Goal: Information Seeking & Learning: Check status

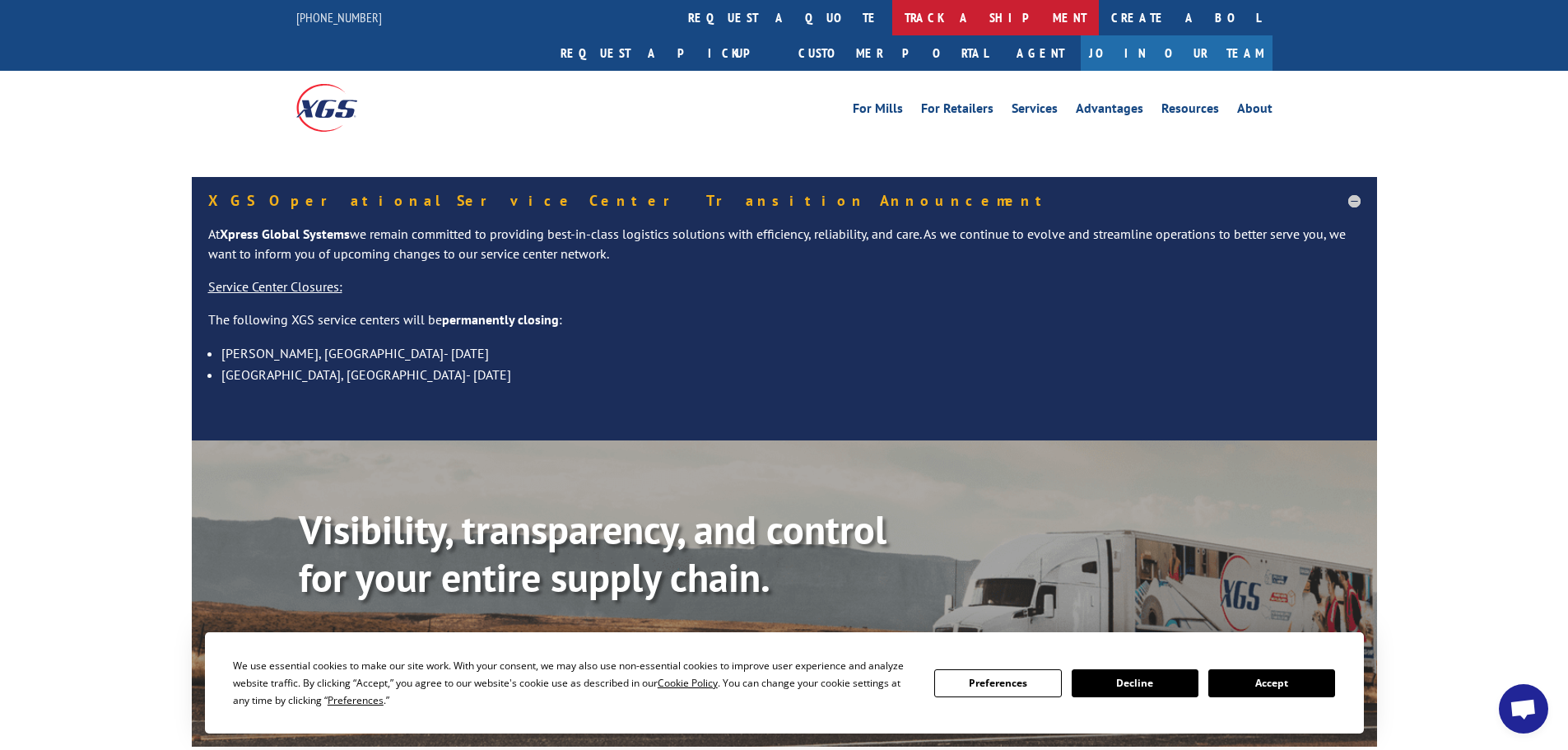
click at [892, 12] on link "track a shipment" at bounding box center [996, 17] width 207 height 35
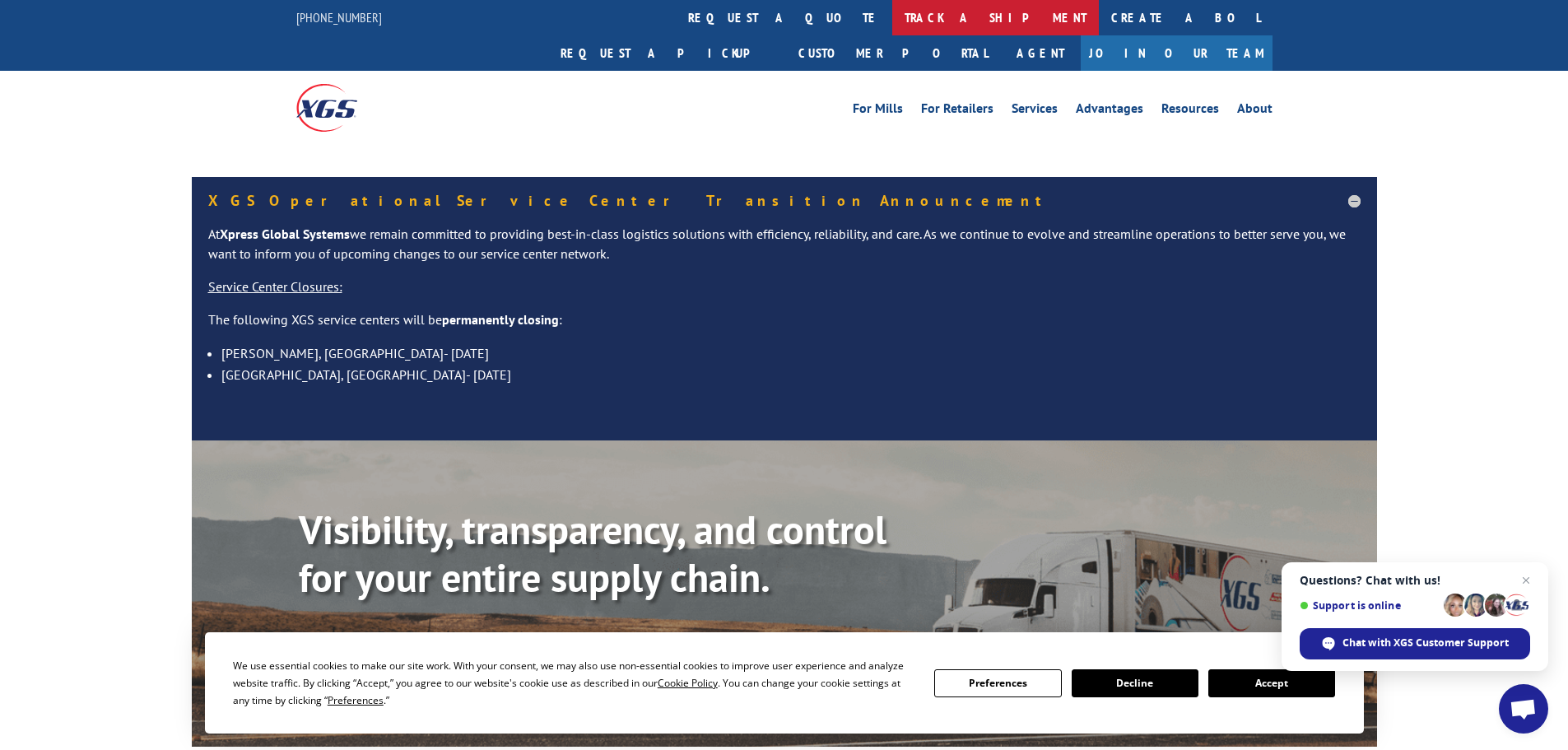
click at [892, 16] on link "track a shipment" at bounding box center [996, 17] width 207 height 35
click at [1224, 687] on button "Accept" at bounding box center [1272, 683] width 127 height 28
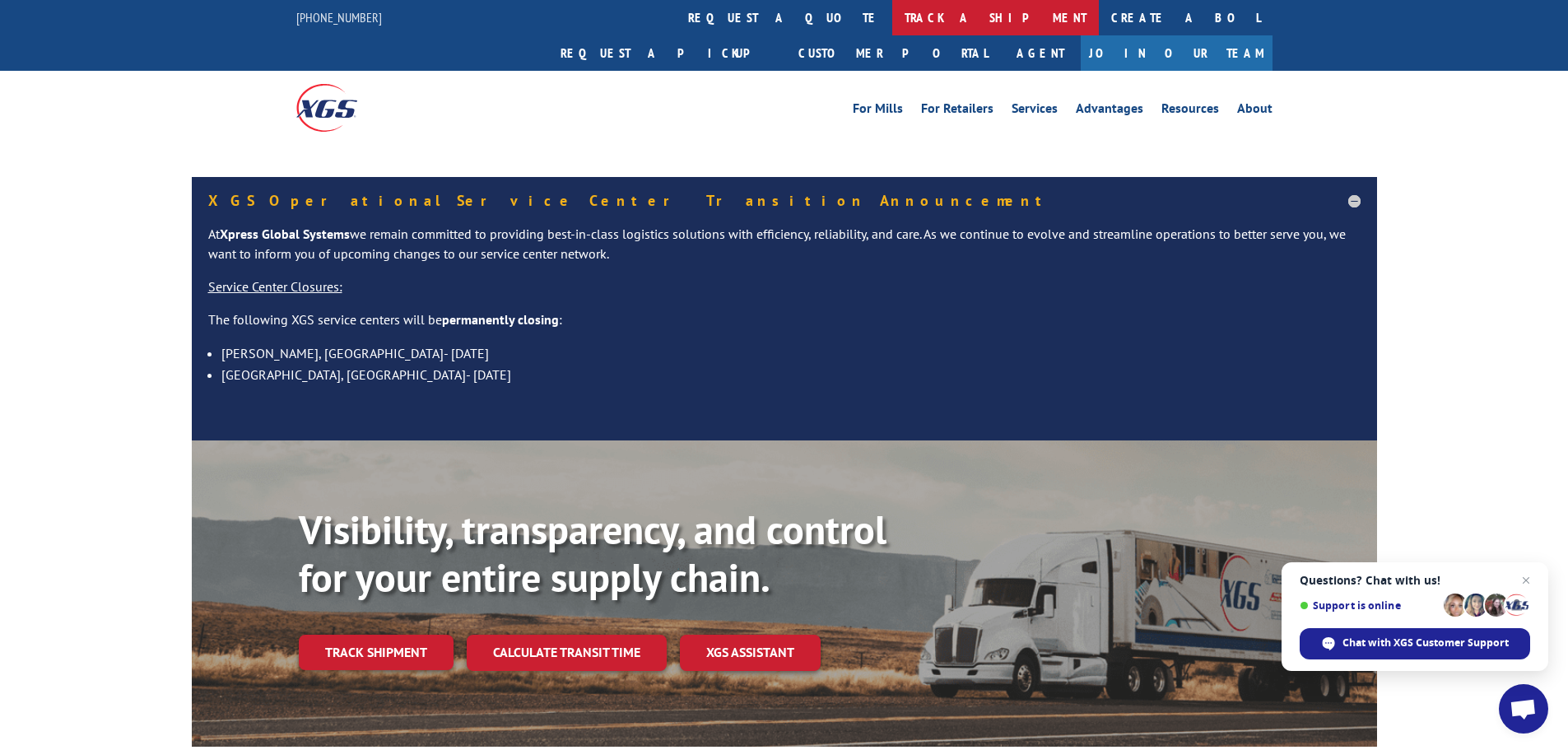
click at [892, 15] on link "track a shipment" at bounding box center [996, 17] width 207 height 35
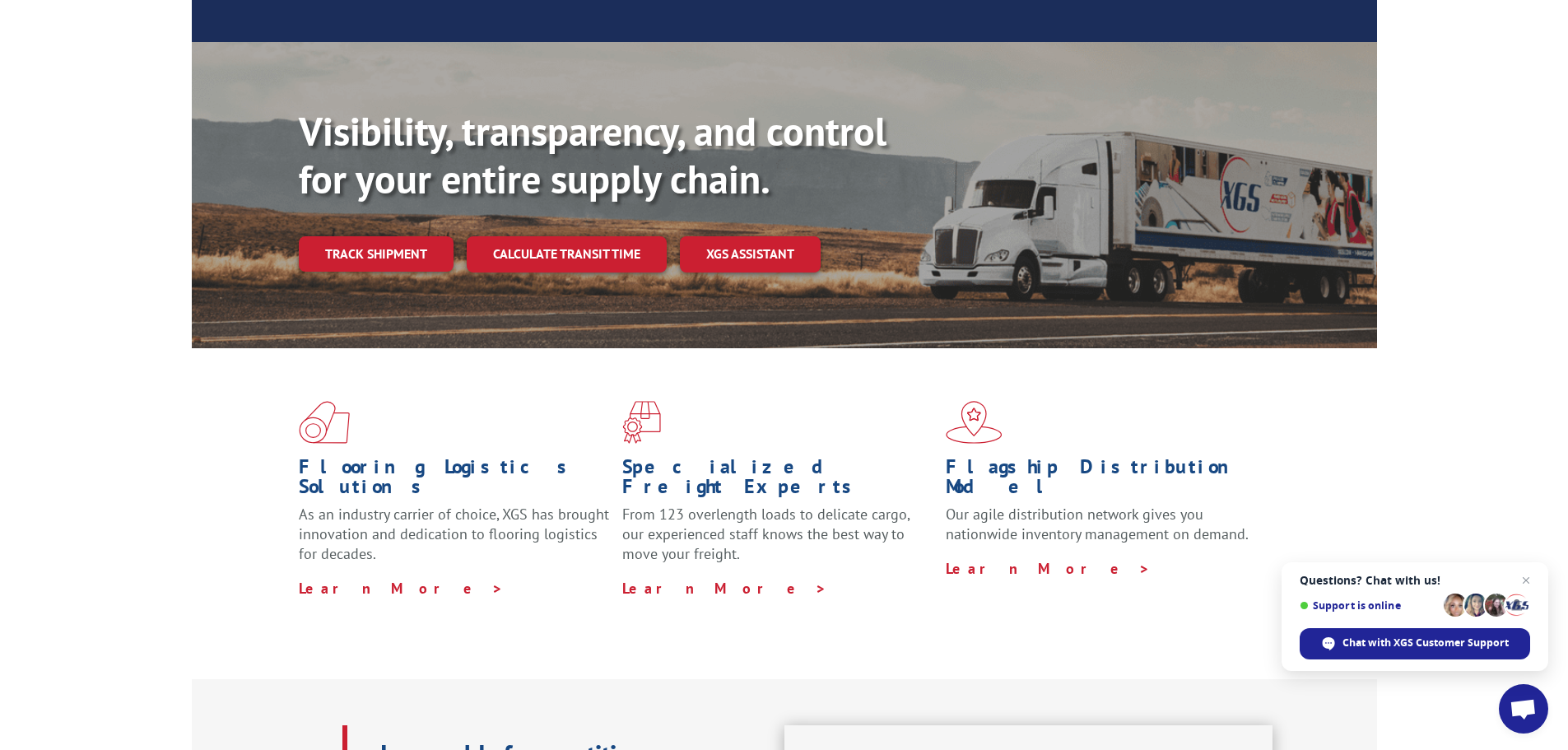
scroll to position [411, 0]
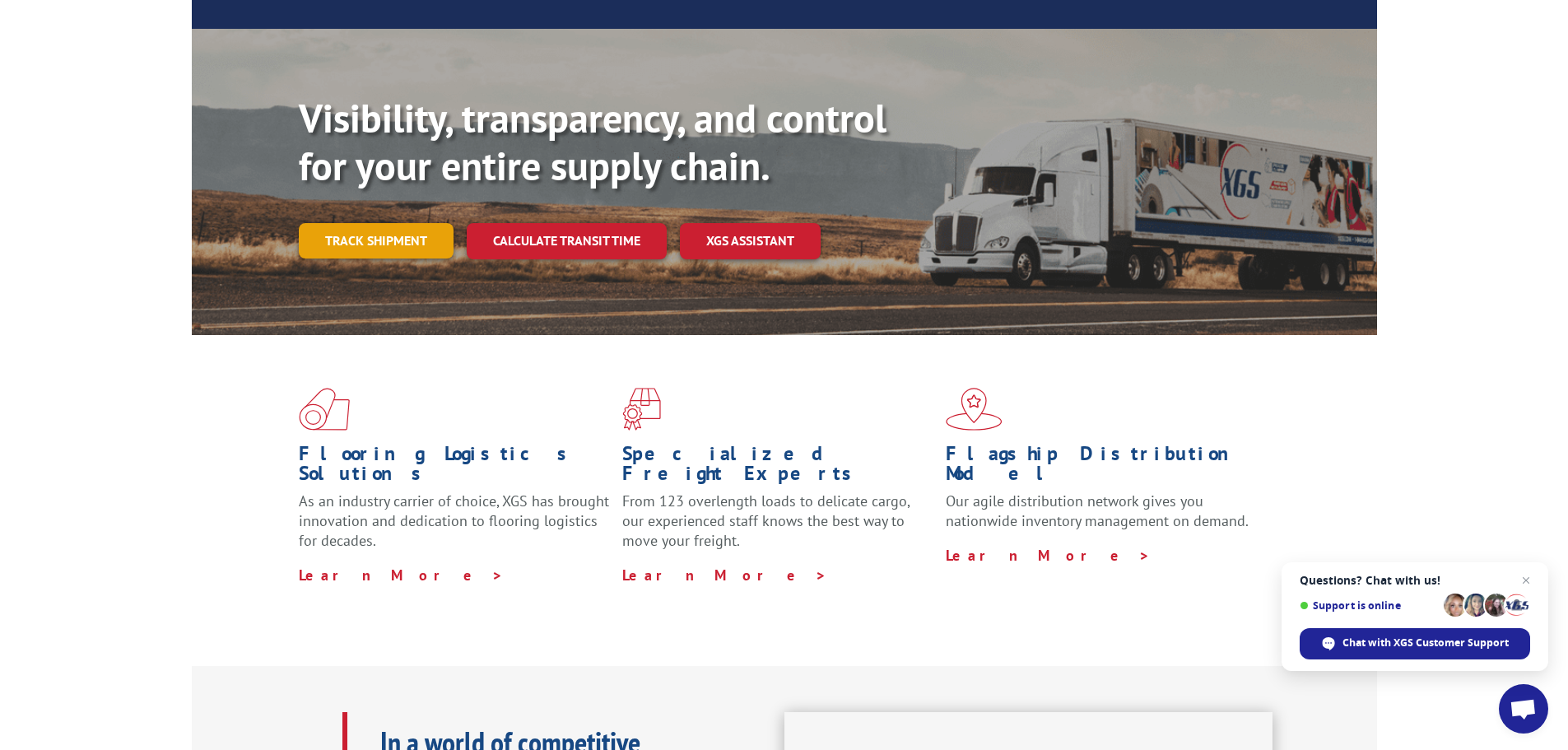
click at [392, 258] on link "Track shipment" at bounding box center [376, 241] width 154 height 35
click at [398, 258] on link "Track shipment" at bounding box center [376, 241] width 154 height 35
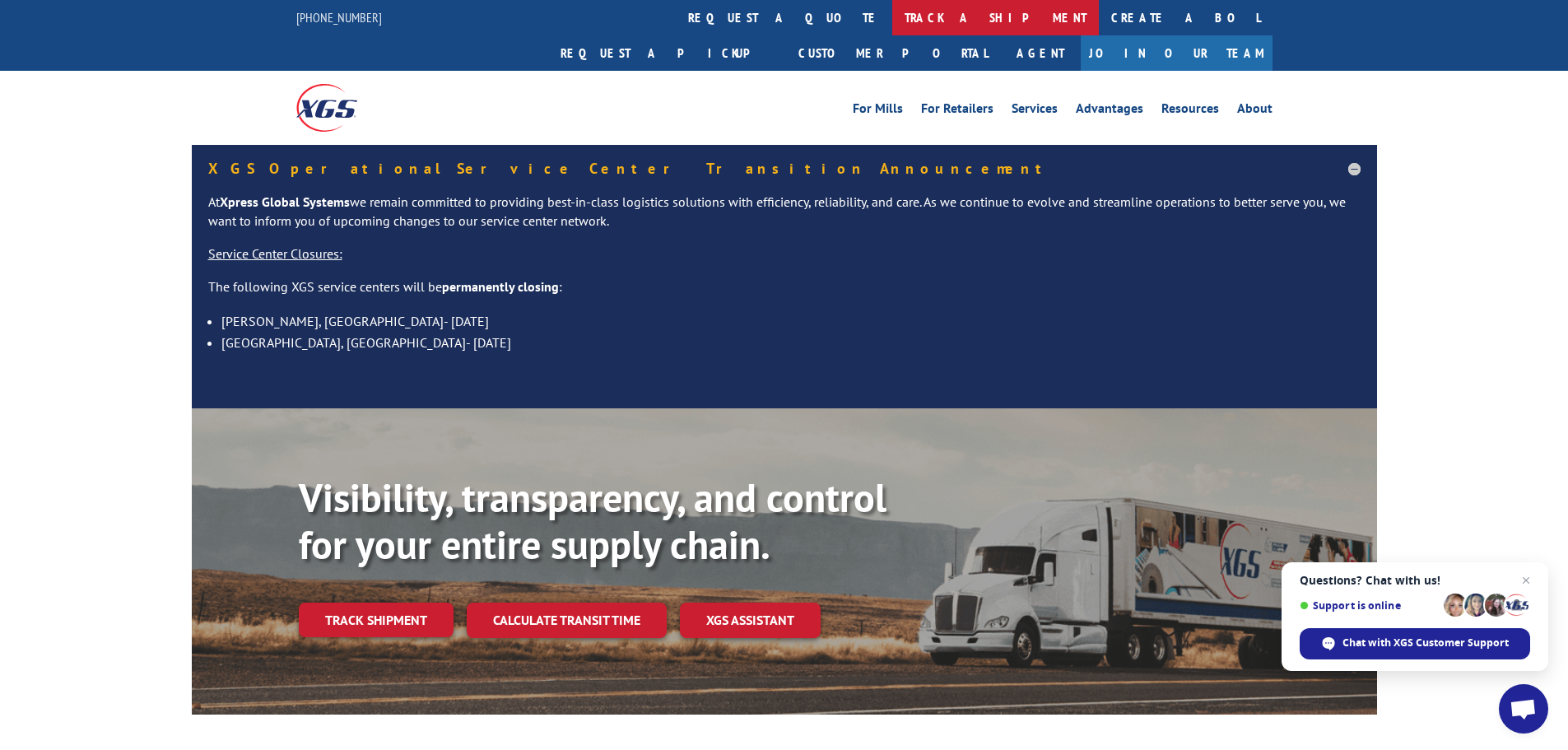
click at [892, 19] on link "track a shipment" at bounding box center [996, 17] width 207 height 35
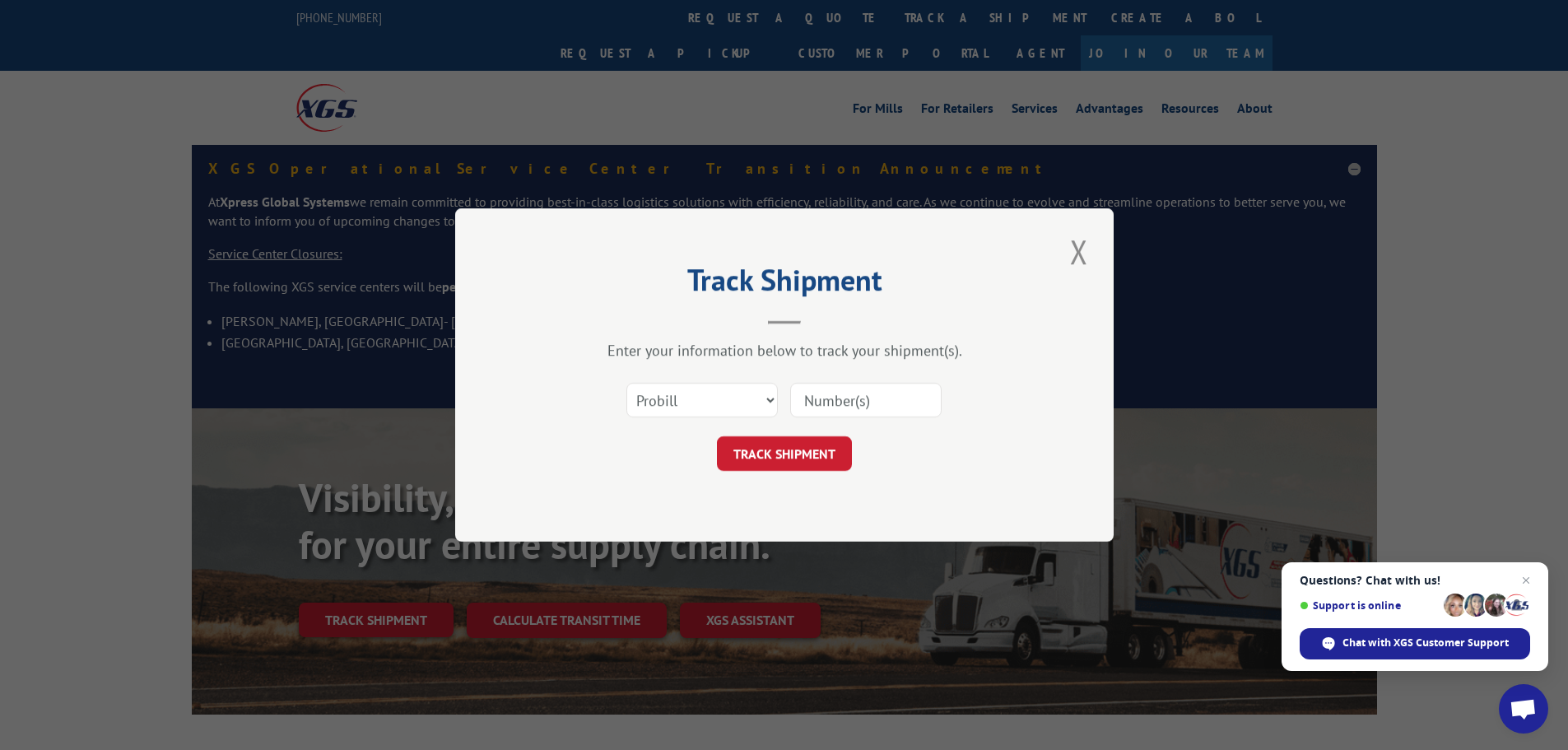
click at [902, 410] on input at bounding box center [865, 400] width 152 height 35
paste input "17538626"
type input "17538626"
click at [816, 455] on button "TRACK SHIPMENT" at bounding box center [784, 454] width 135 height 35
